Goal: Task Accomplishment & Management: Manage account settings

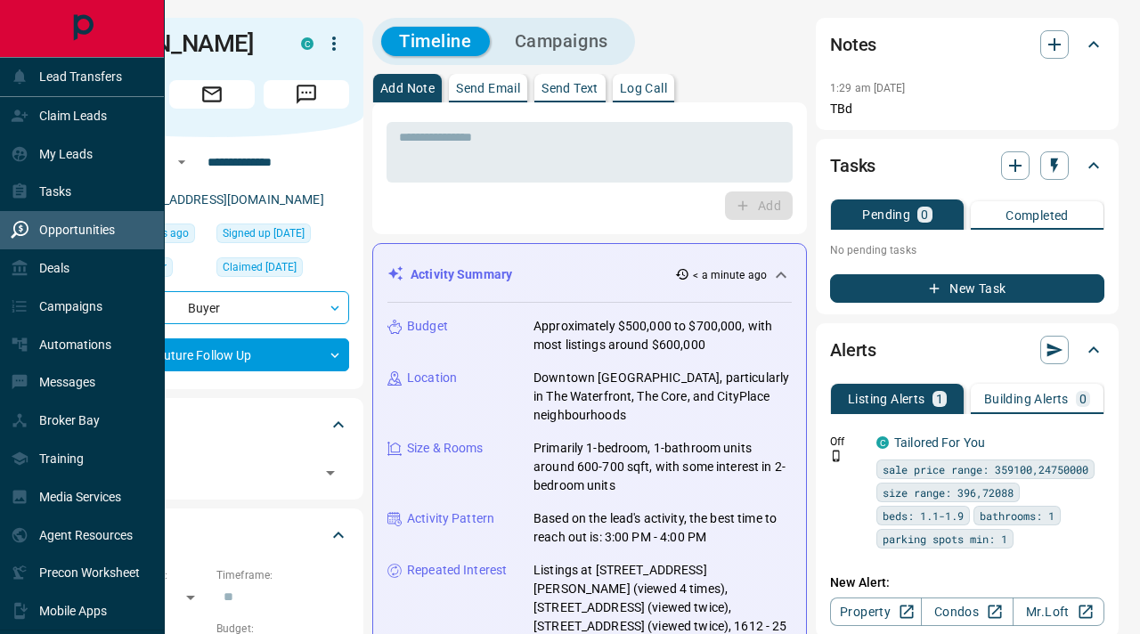
click at [65, 224] on p "Opportunities" at bounding box center [77, 230] width 76 height 14
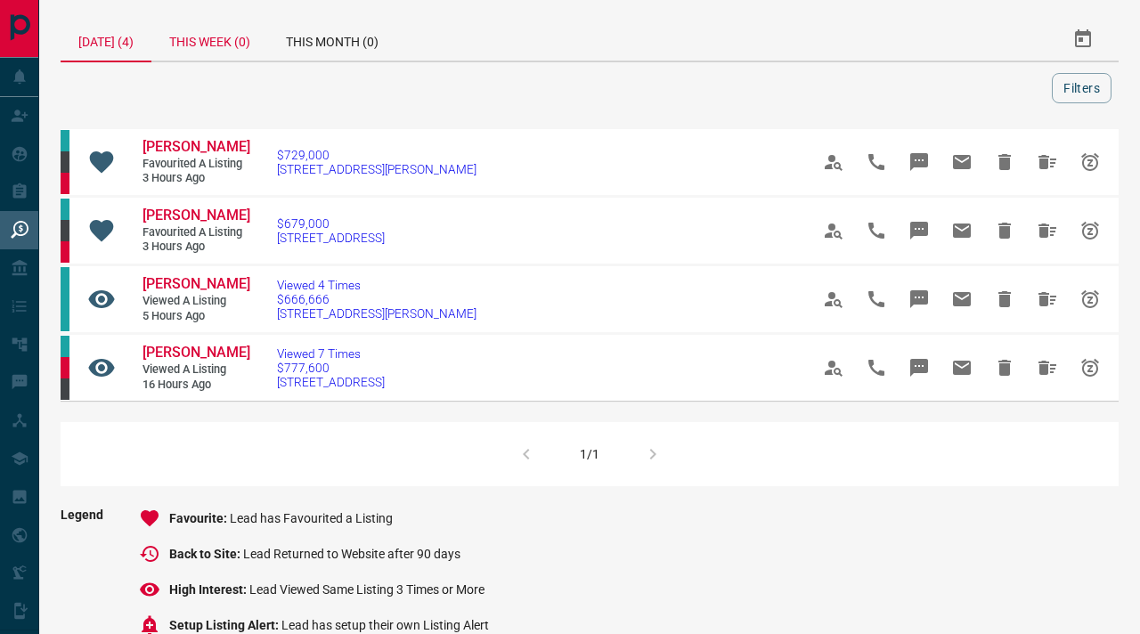
click at [209, 37] on div "This Week (0)" at bounding box center [209, 39] width 117 height 43
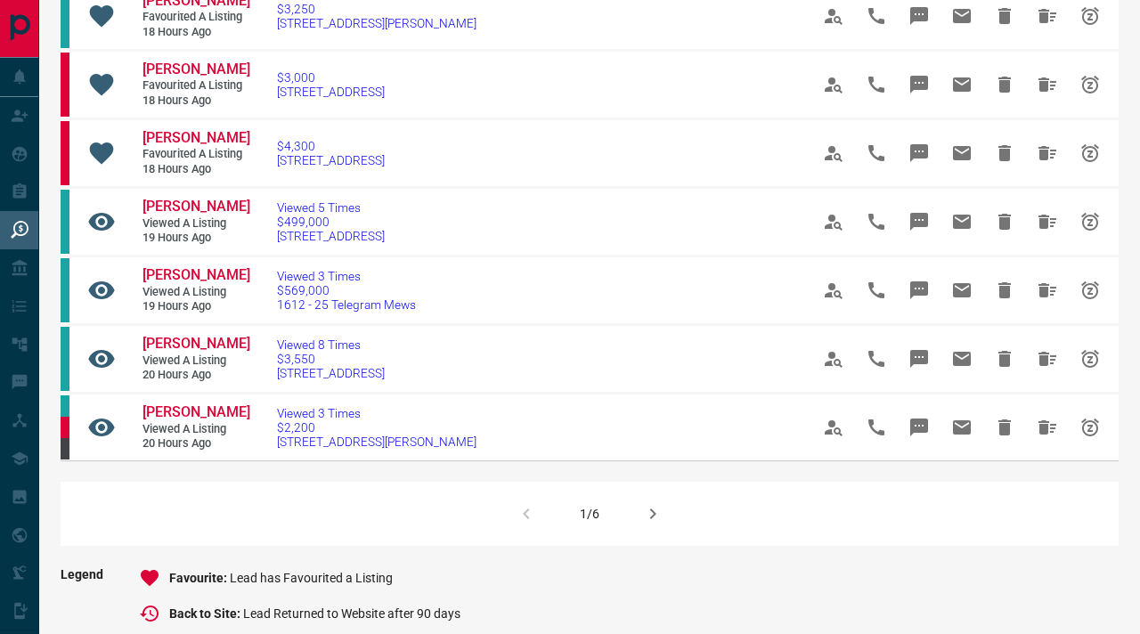
scroll to position [1065, 0]
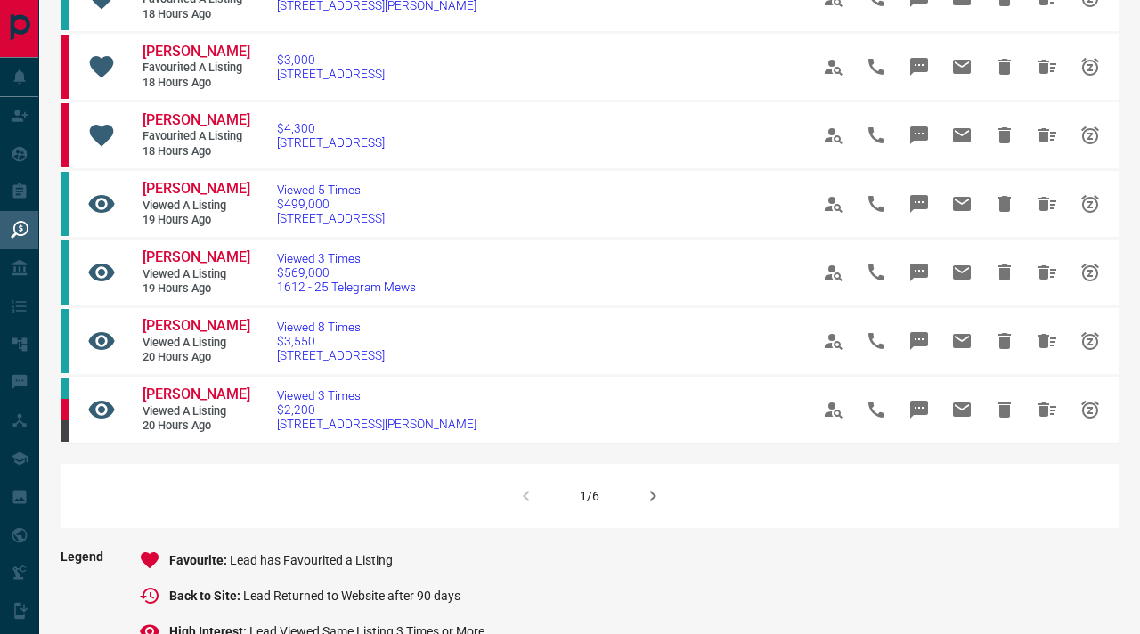
click at [655, 507] on icon "button" at bounding box center [652, 495] width 21 height 21
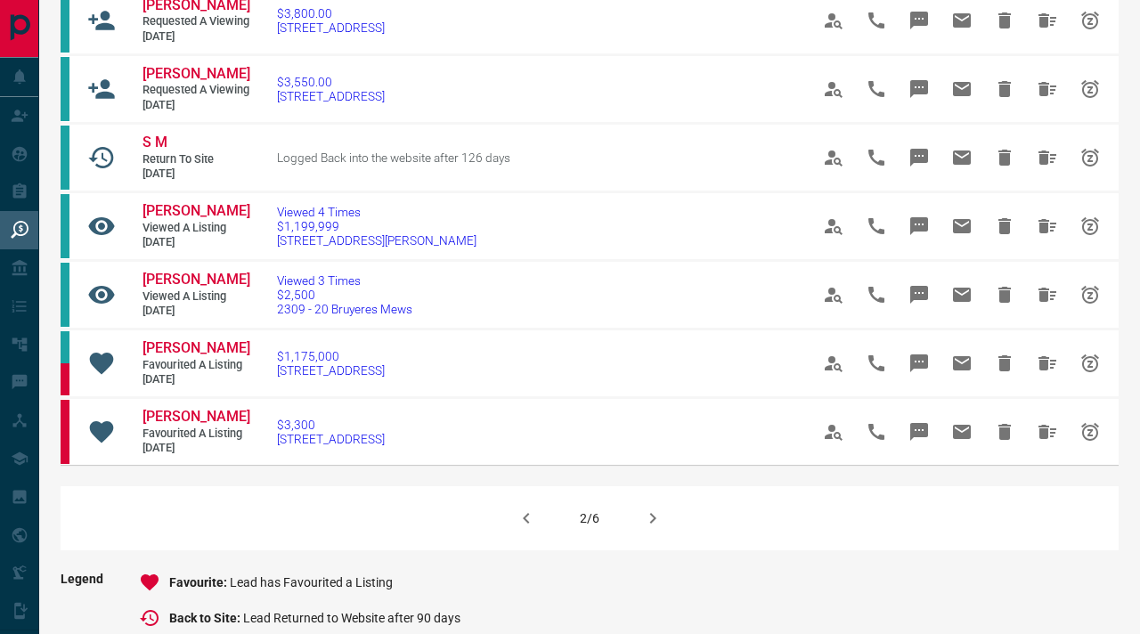
scroll to position [1036, 0]
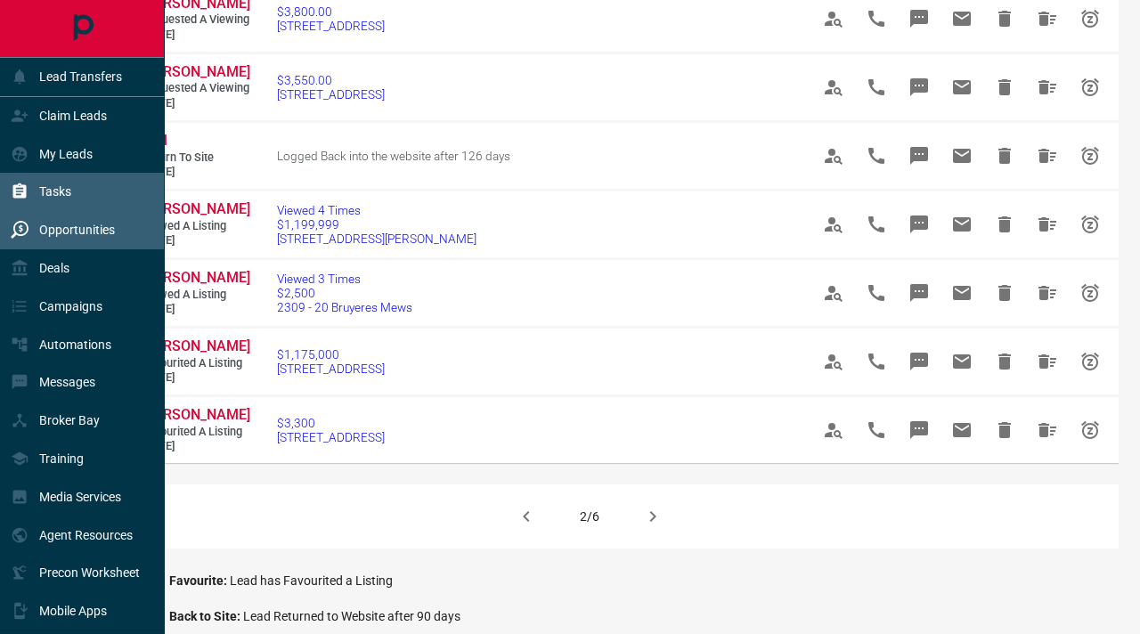
click at [29, 198] on div "Tasks" at bounding box center [41, 191] width 61 height 29
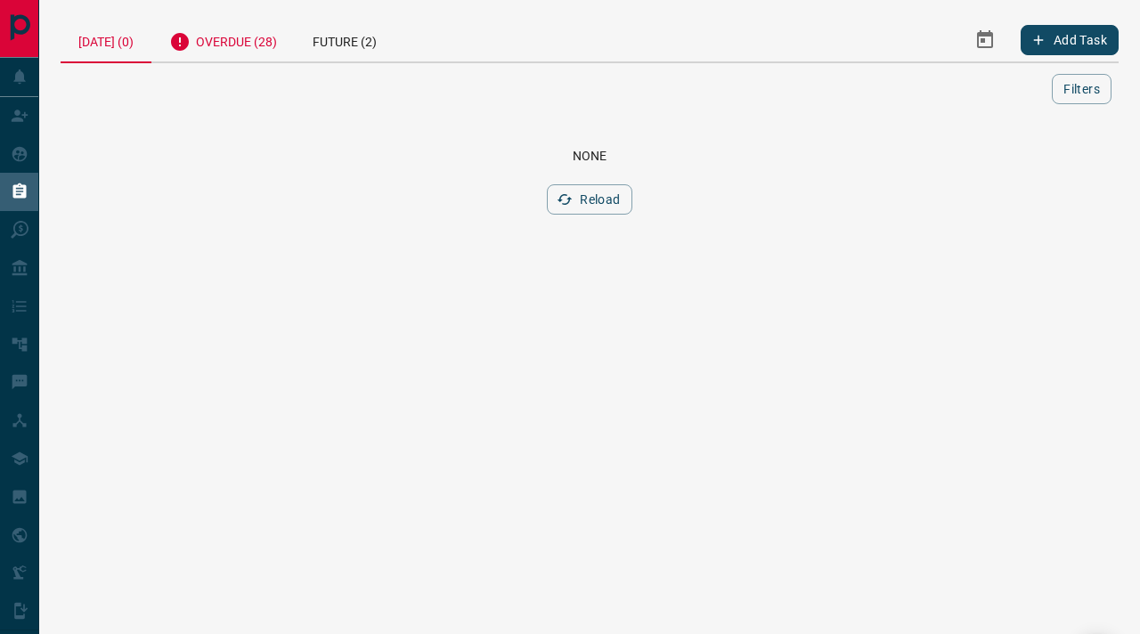
click at [257, 47] on div "Overdue (28)" at bounding box center [222, 40] width 143 height 44
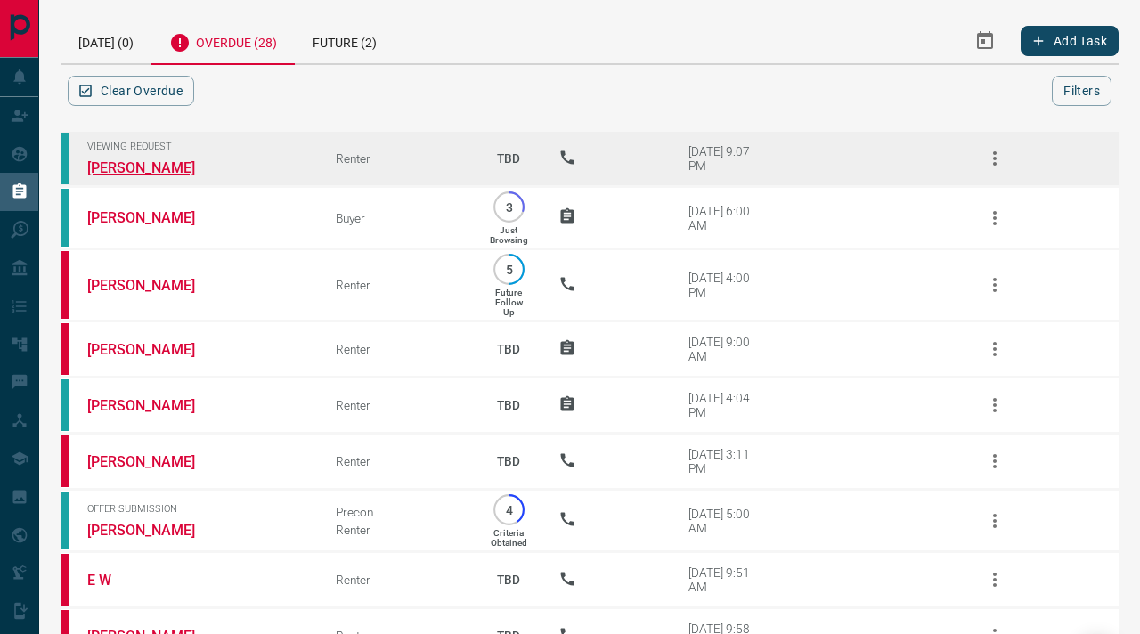
click at [135, 172] on link "[PERSON_NAME]" at bounding box center [154, 167] width 134 height 17
